Goal: Find specific page/section: Find specific page/section

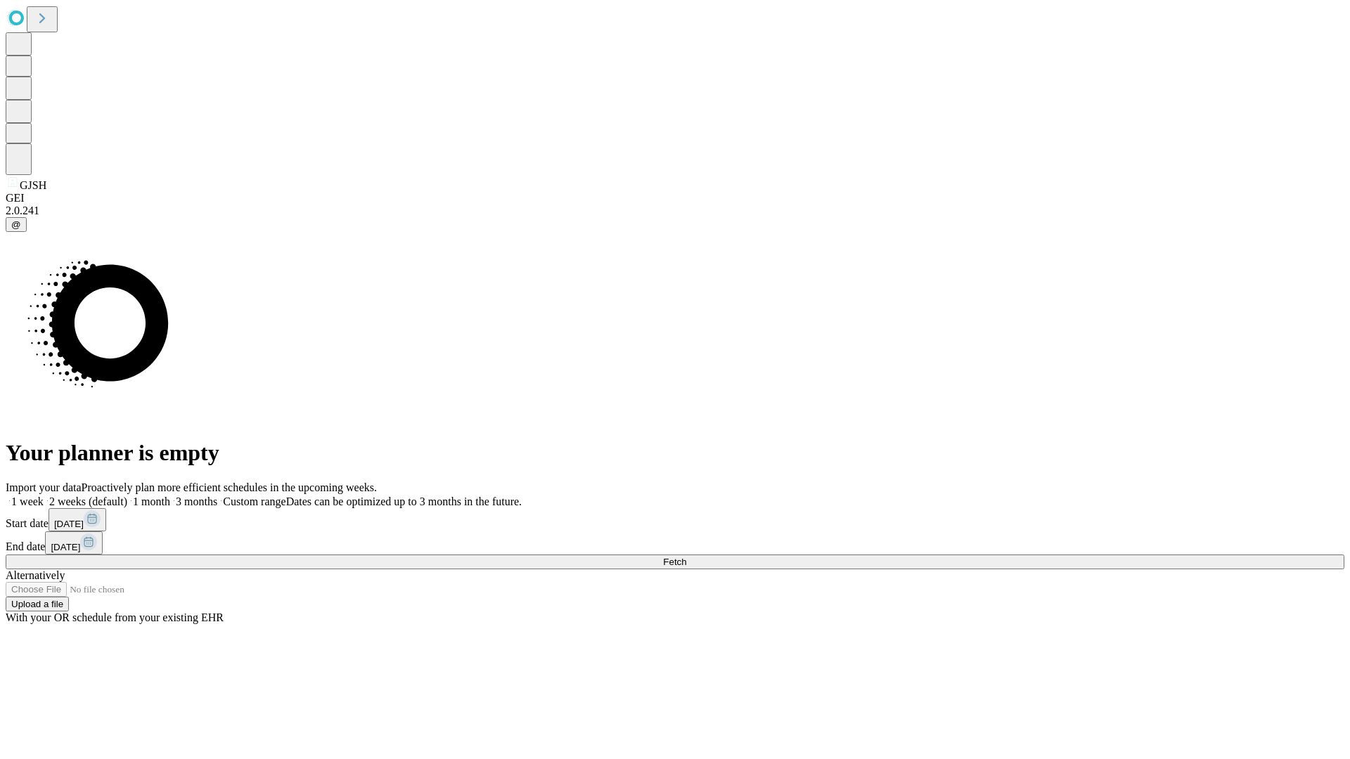
click at [686, 557] on span "Fetch" at bounding box center [674, 562] width 23 height 11
